Goal: Navigation & Orientation: Find specific page/section

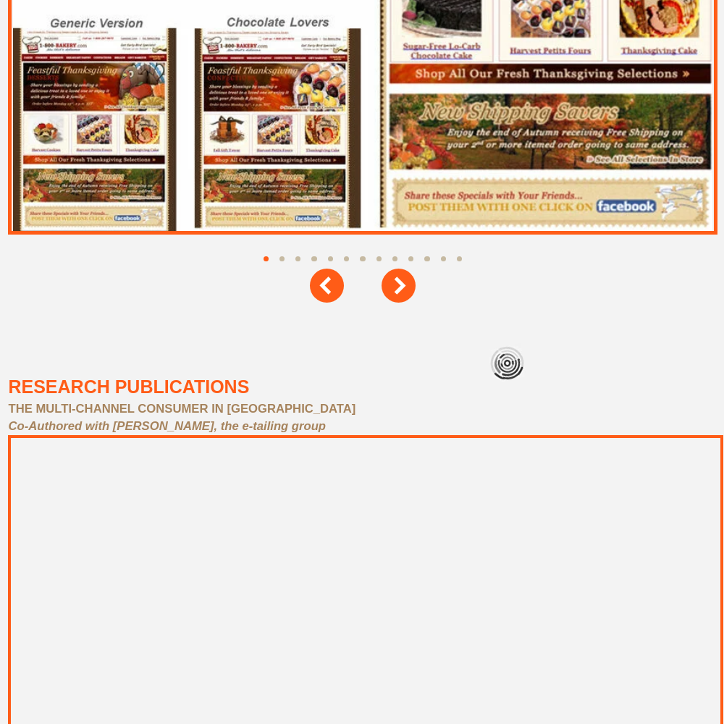
scroll to position [6518, 0]
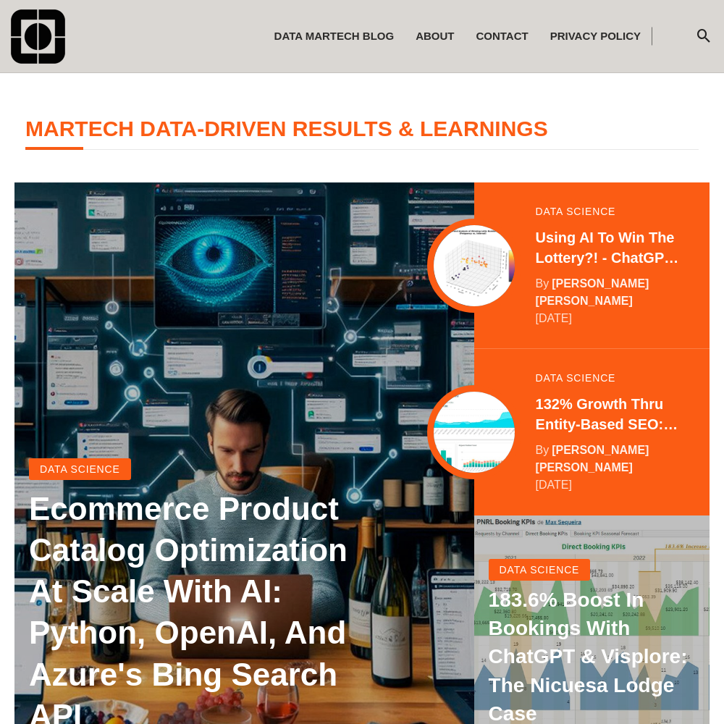
scroll to position [287, 0]
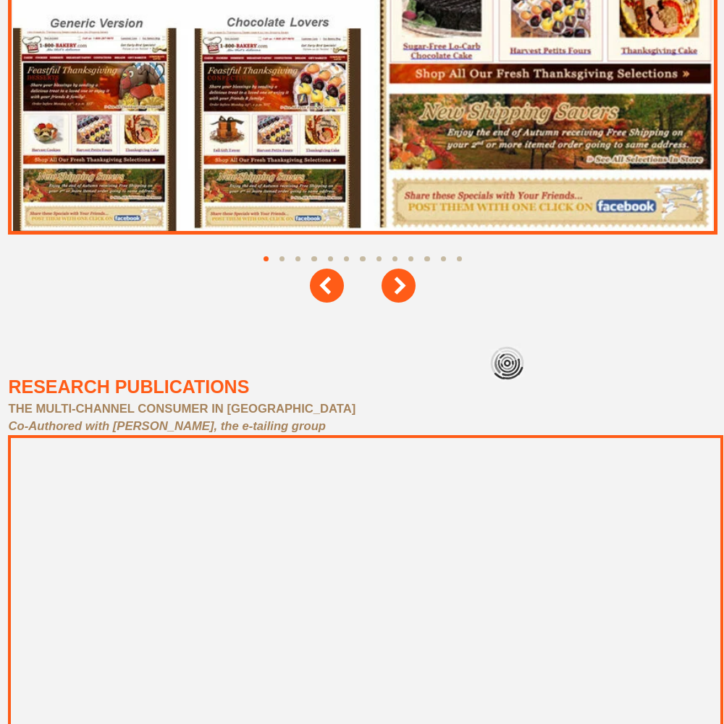
scroll to position [6518, 0]
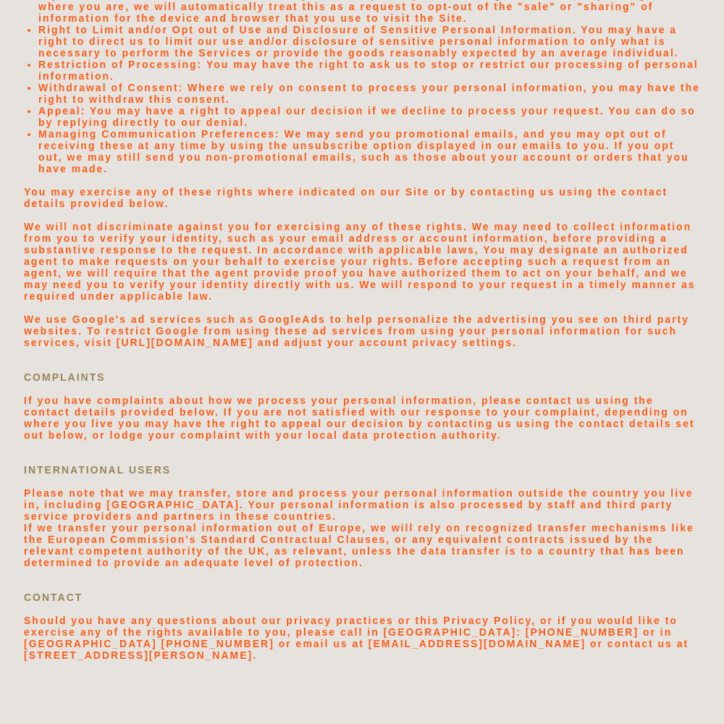
scroll to position [3078, 0]
